Goal: Information Seeking & Learning: Learn about a topic

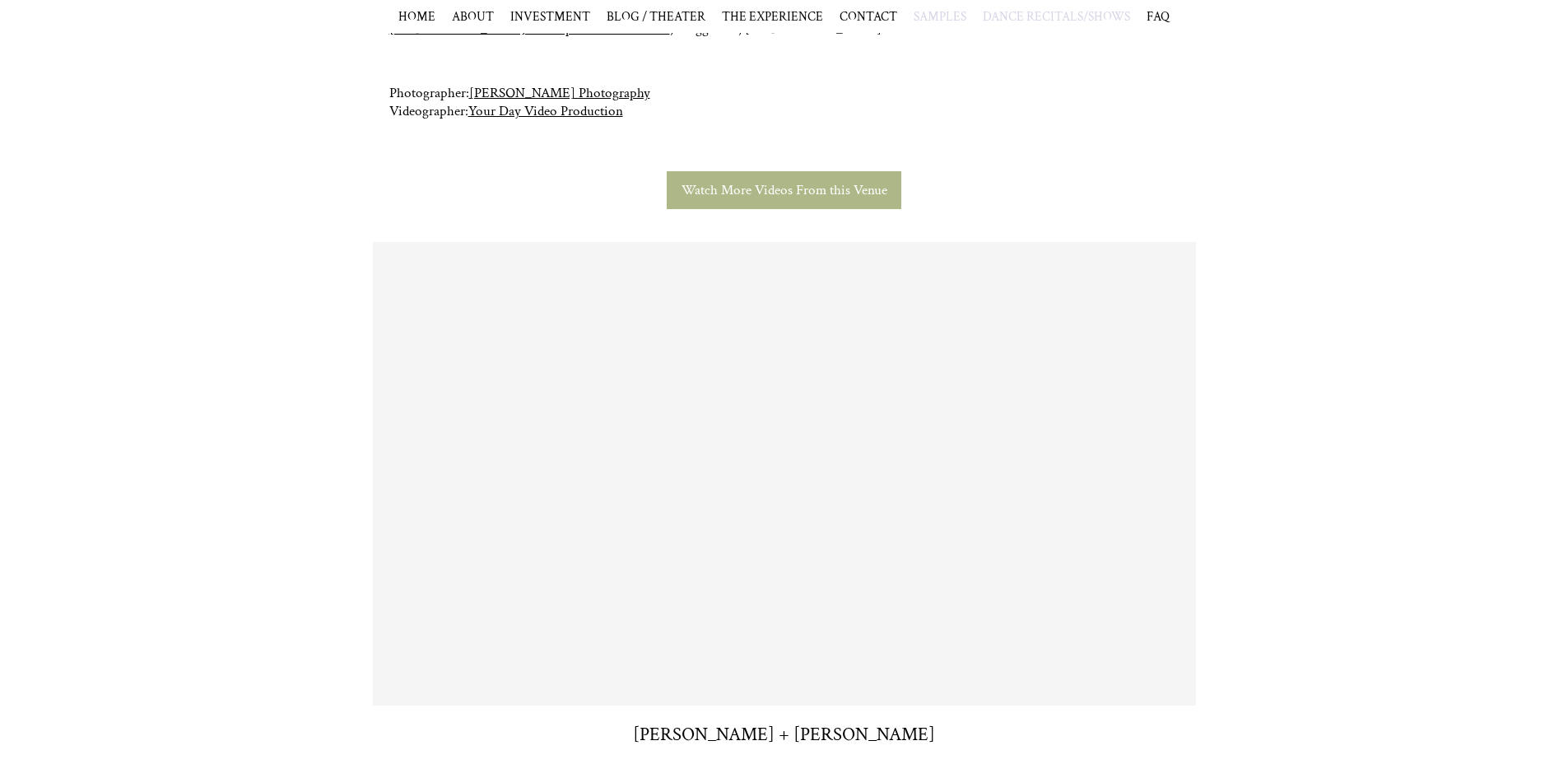
scroll to position [398, 0]
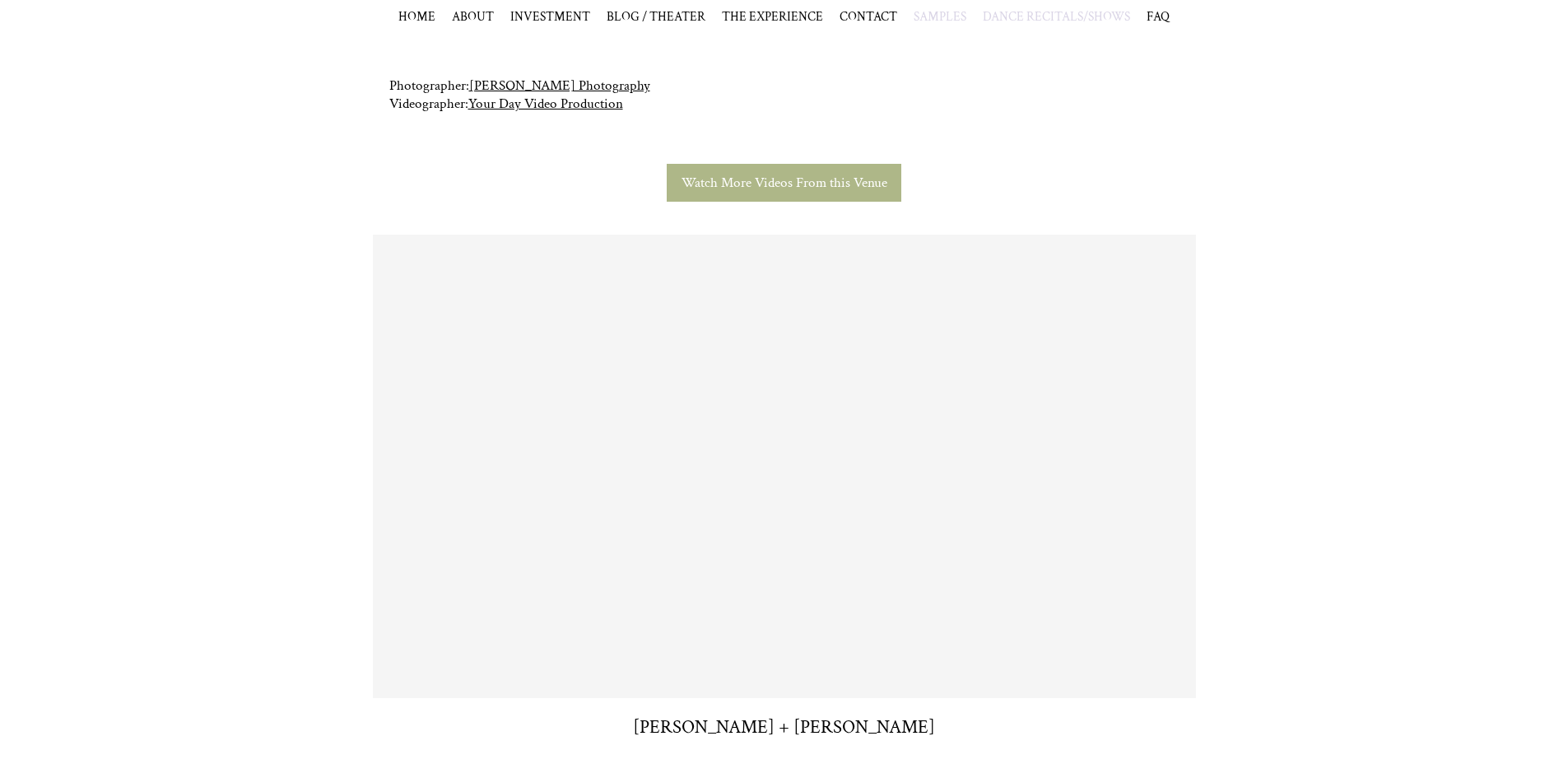
click at [756, 181] on span "Watch More Videos From this Venue" at bounding box center [784, 183] width 205 height 18
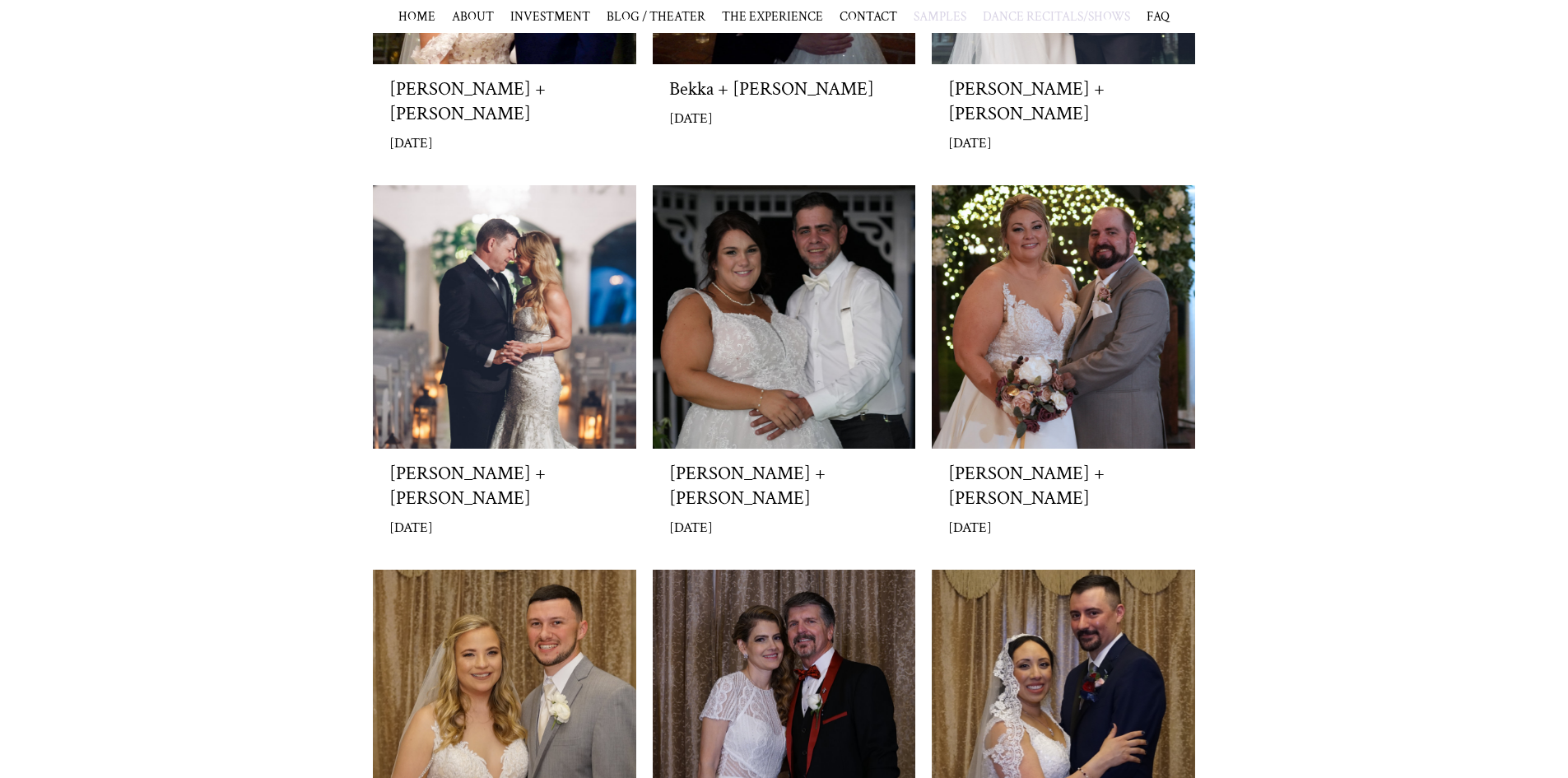
scroll to position [698, 0]
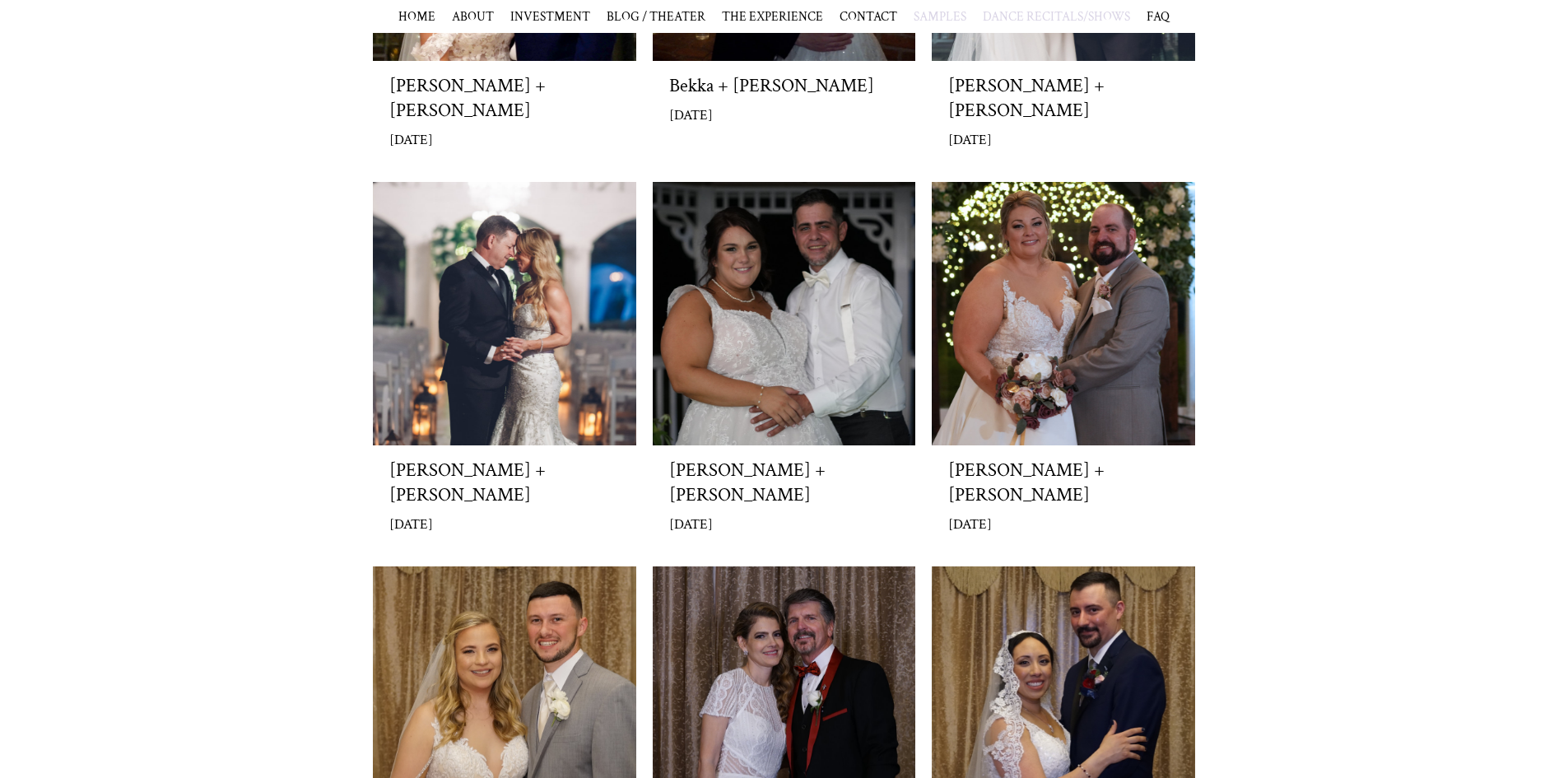
click at [531, 458] on h3 "[PERSON_NAME] + [PERSON_NAME]" at bounding box center [504, 483] width 230 height 50
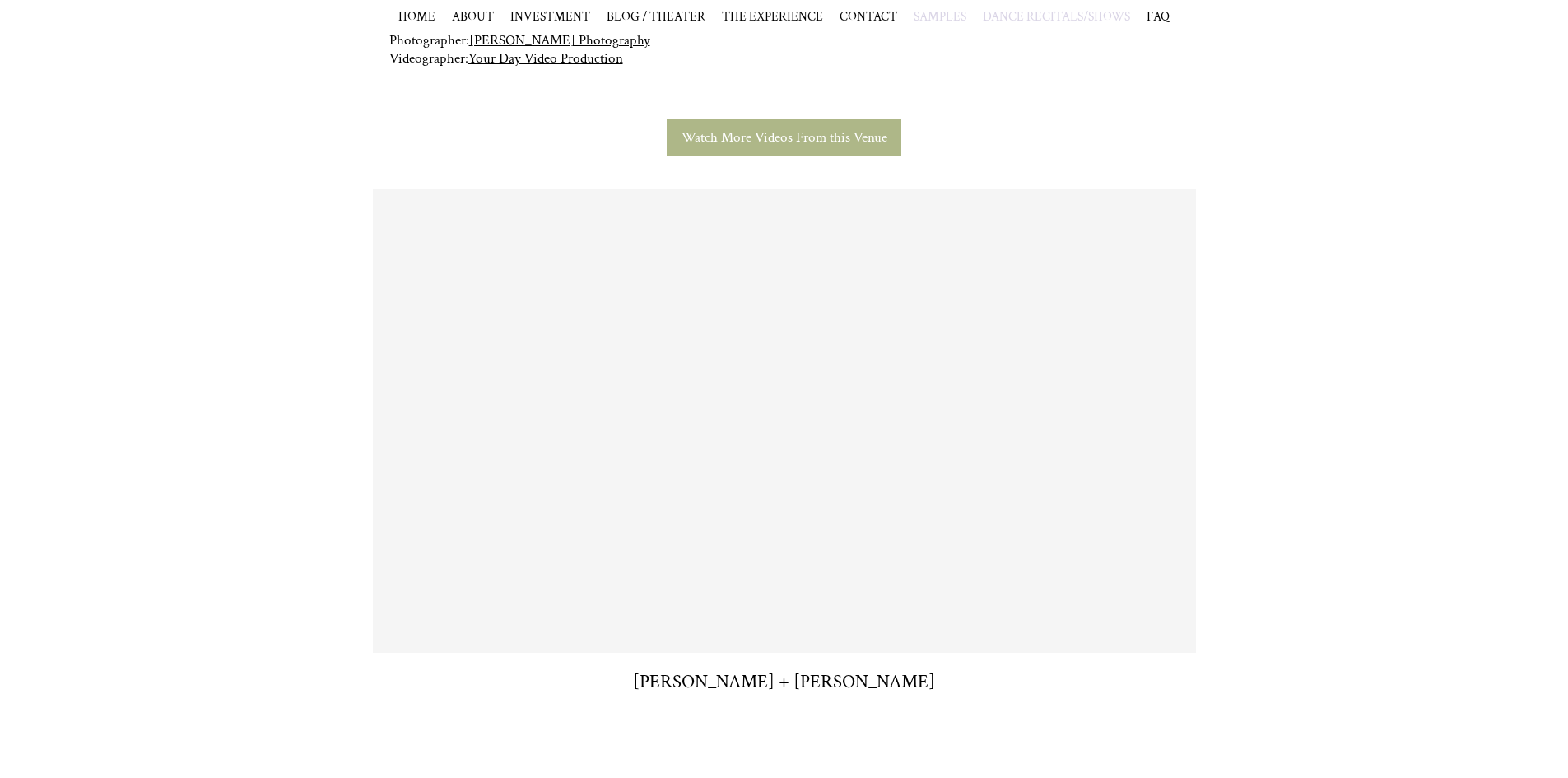
scroll to position [455, 0]
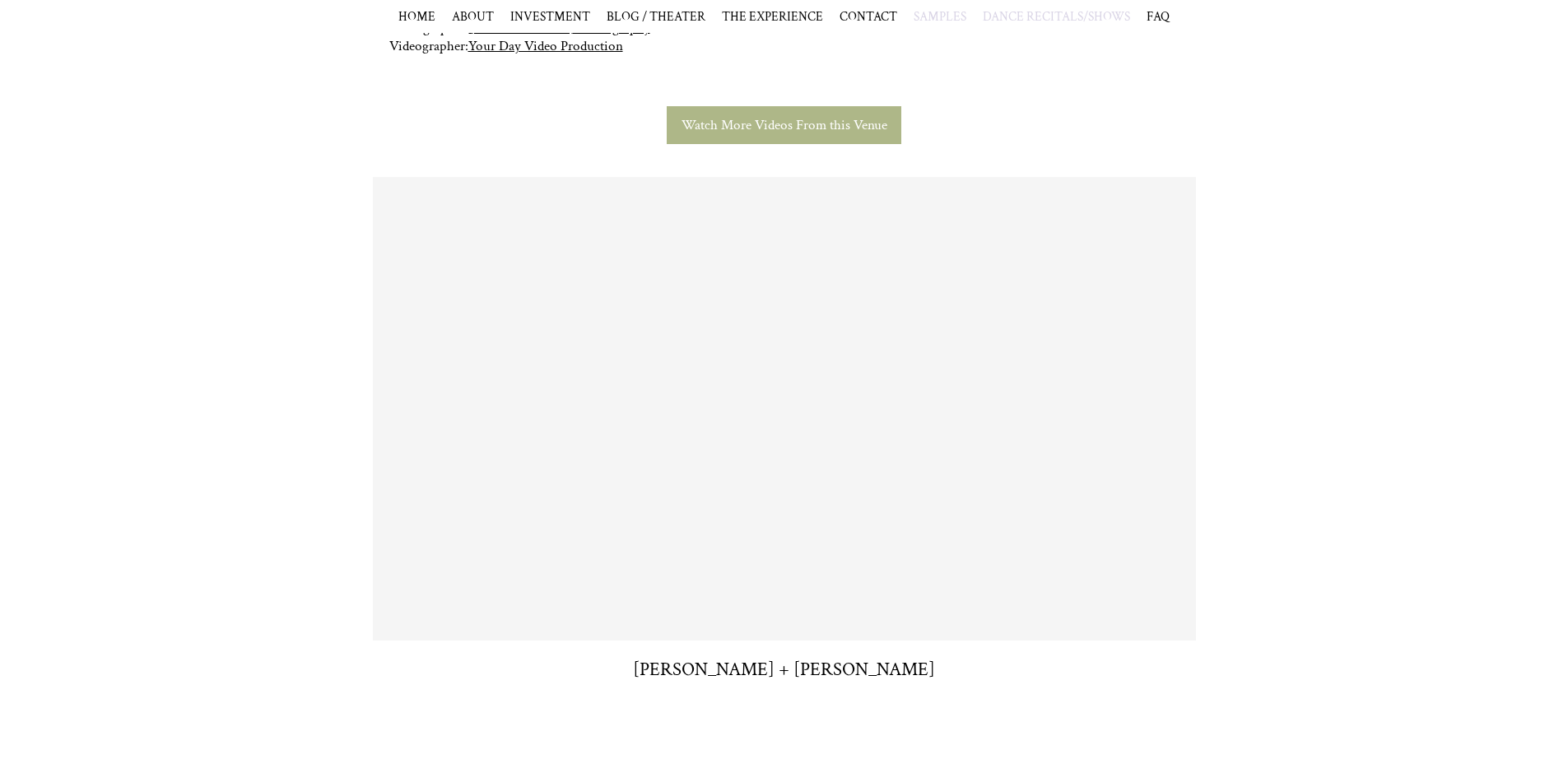
click at [829, 125] on span "Watch More Videos From this Venue" at bounding box center [784, 126] width 205 height 18
